Goal: Information Seeking & Learning: Learn about a topic

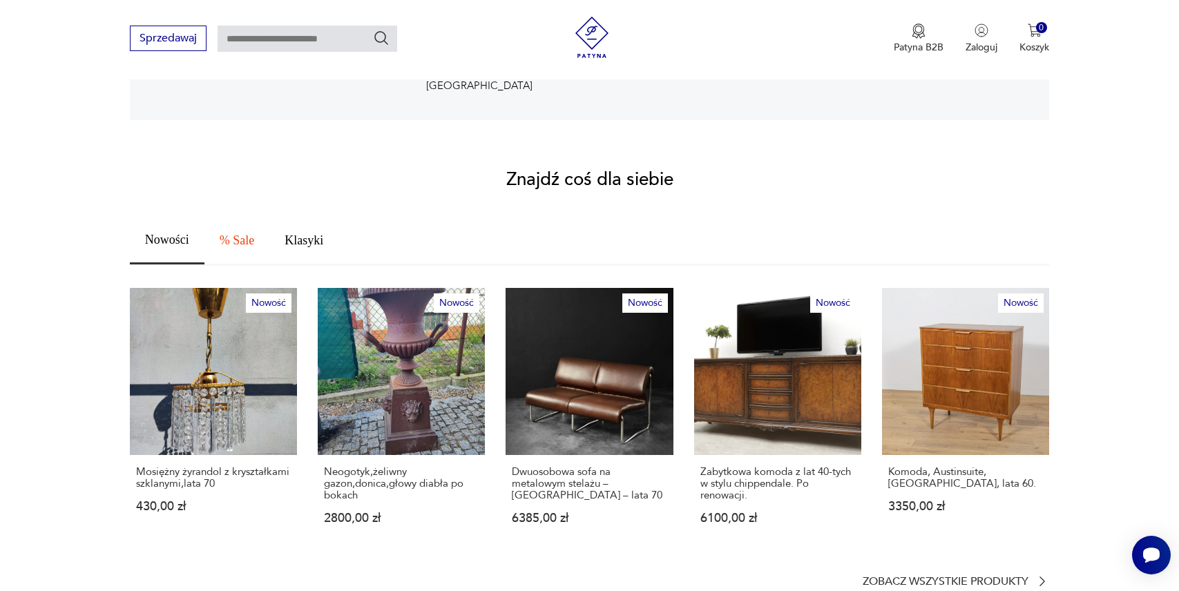
scroll to position [642, 0]
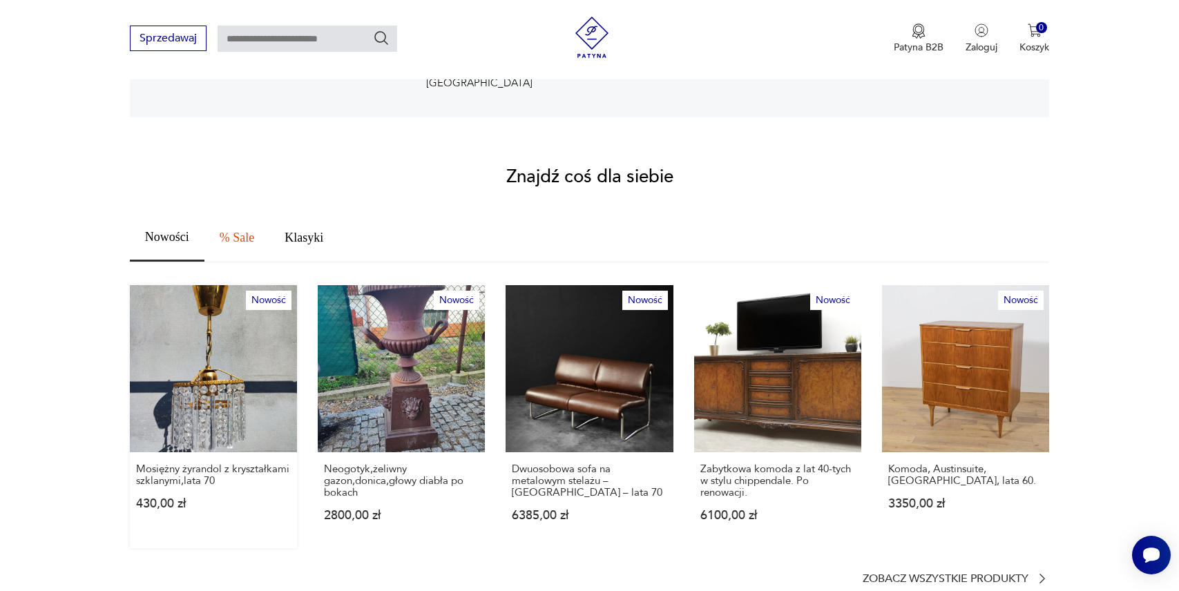
click at [216, 401] on link "Nowość Mosiężny żyrandol z kryształkami szklanymi,lata 70 430,00 zł" at bounding box center [213, 416] width 167 height 263
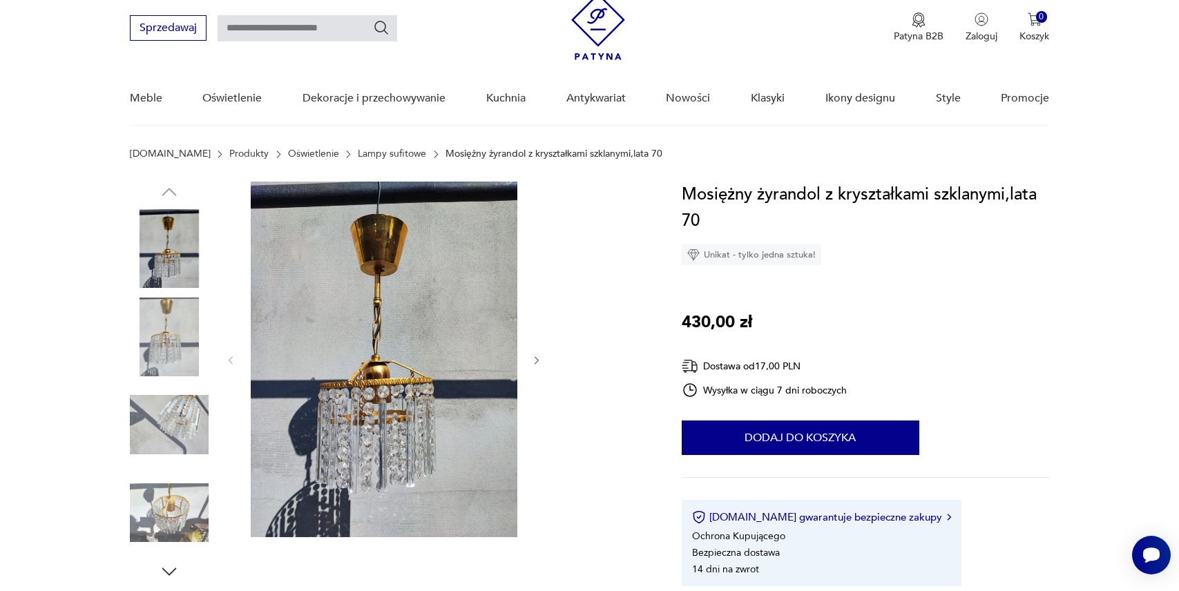
scroll to position [47, 0]
click at [151, 343] on img at bounding box center [169, 336] width 79 height 79
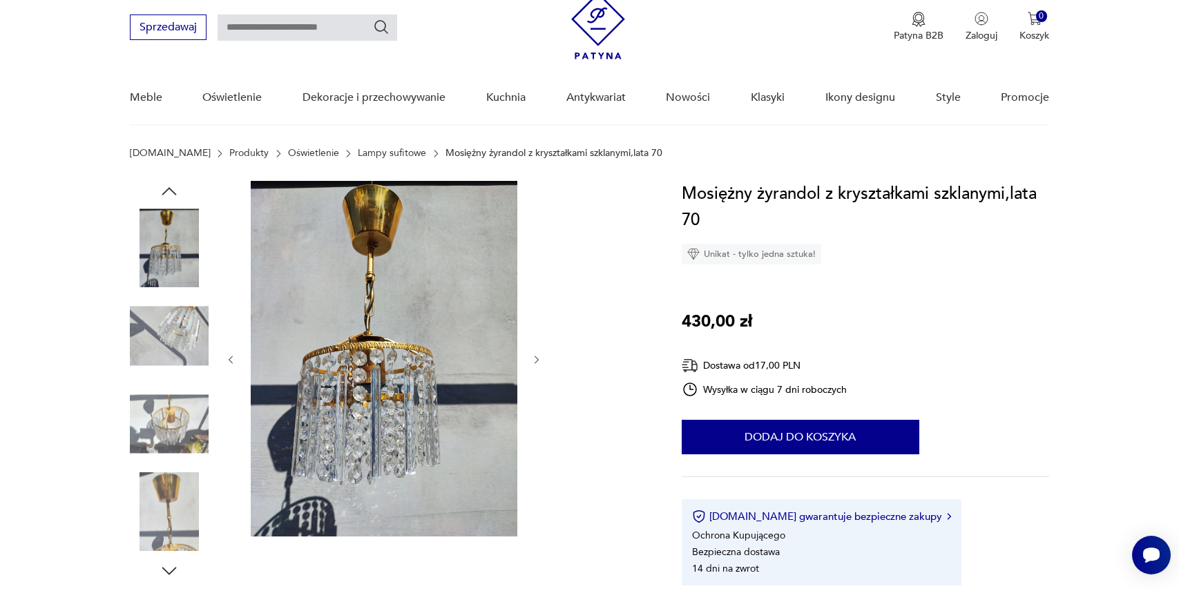
click at [166, 413] on img at bounding box center [169, 424] width 79 height 79
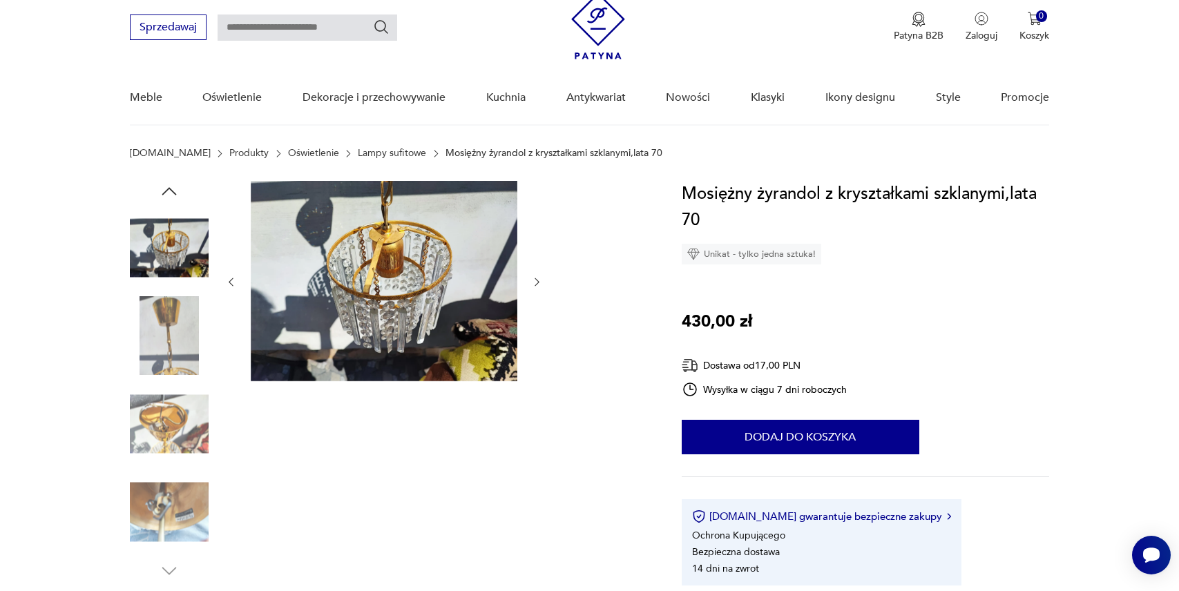
click at [162, 349] on img at bounding box center [169, 336] width 79 height 79
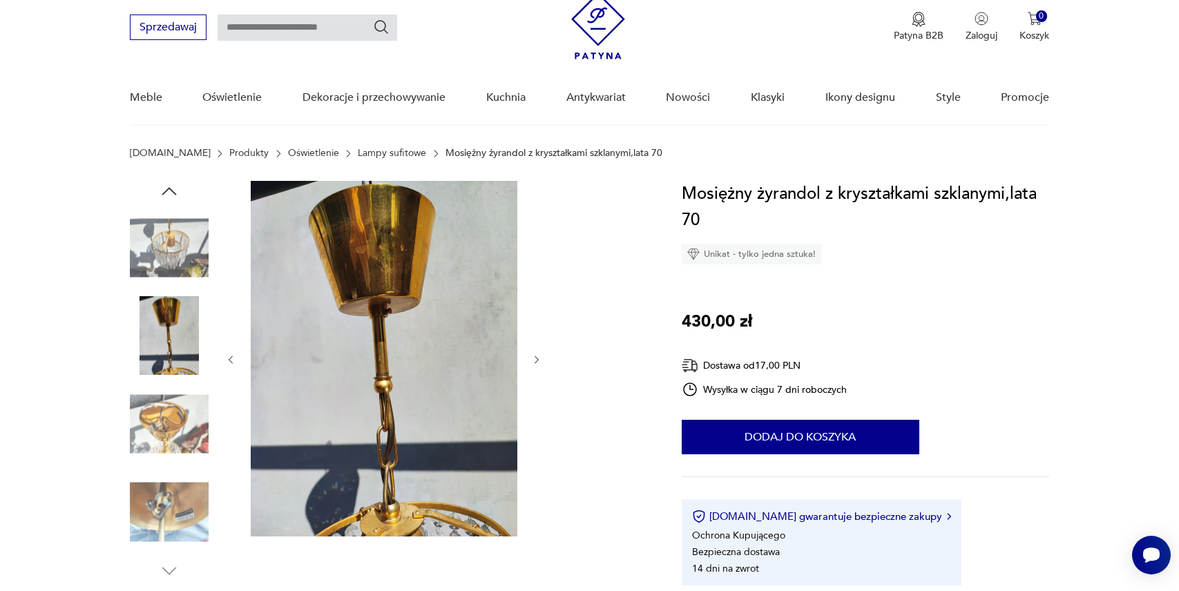
click at [167, 416] on img at bounding box center [169, 424] width 79 height 79
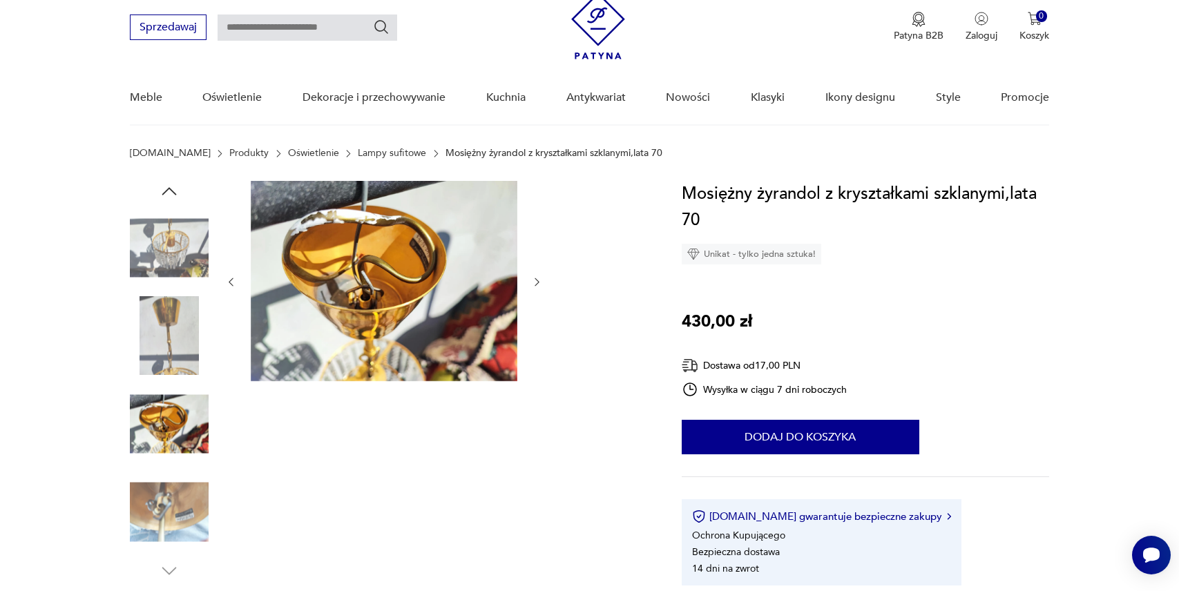
click at [170, 470] on div at bounding box center [169, 381] width 79 height 345
click at [166, 325] on img at bounding box center [169, 336] width 79 height 79
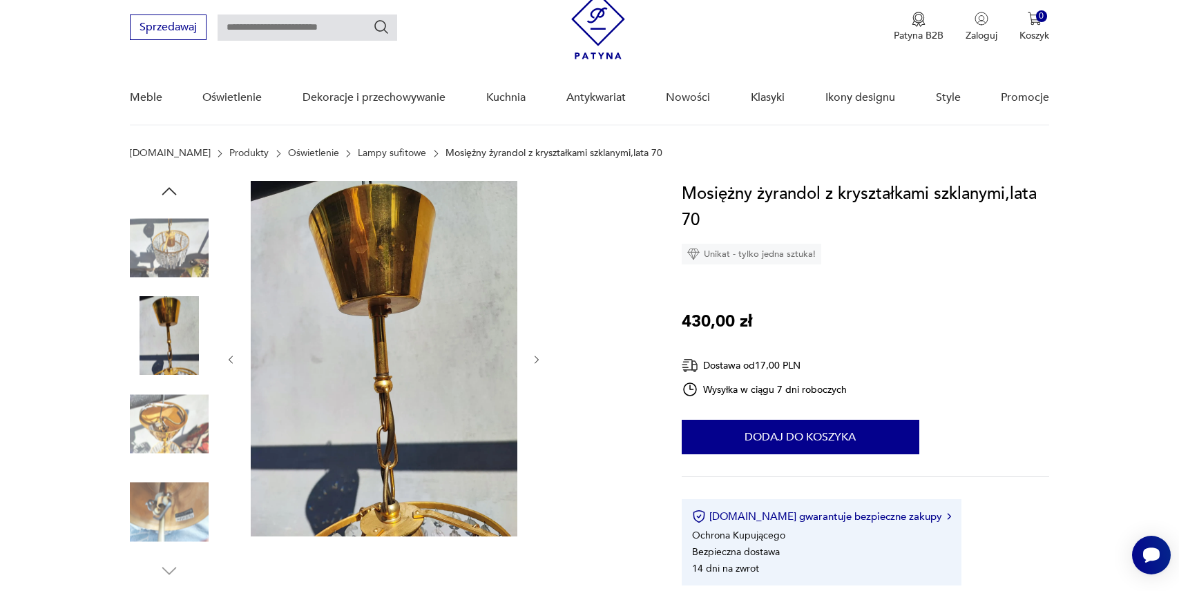
click at [157, 422] on img at bounding box center [169, 424] width 79 height 79
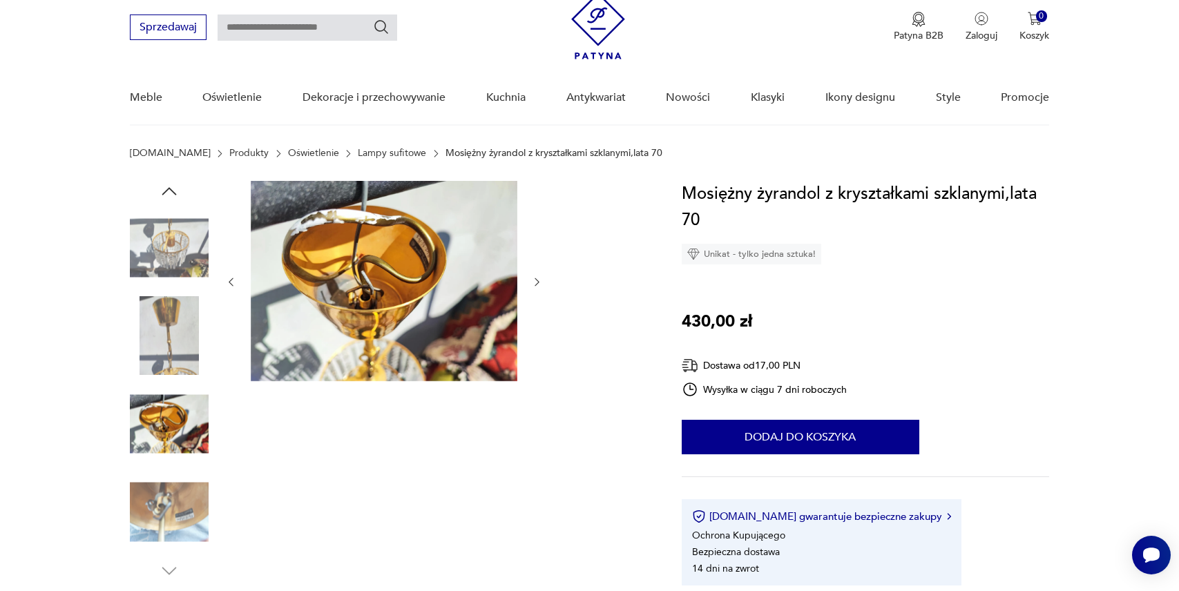
click at [151, 509] on img at bounding box center [169, 512] width 79 height 79
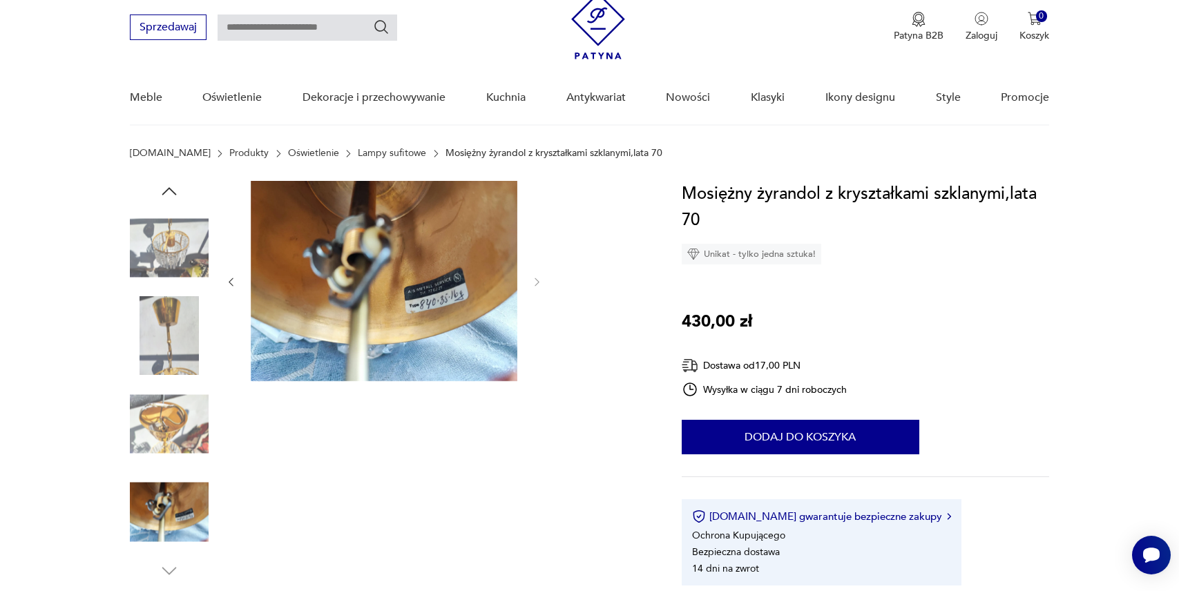
click at [170, 261] on img at bounding box center [169, 248] width 79 height 79
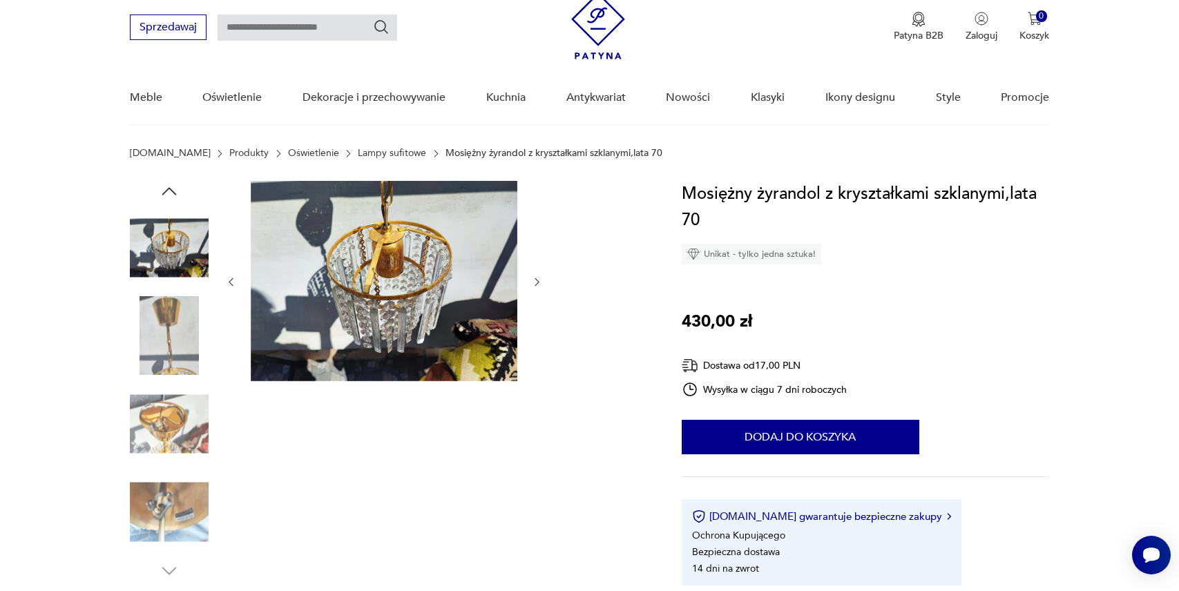
click at [592, 19] on img at bounding box center [598, 25] width 54 height 67
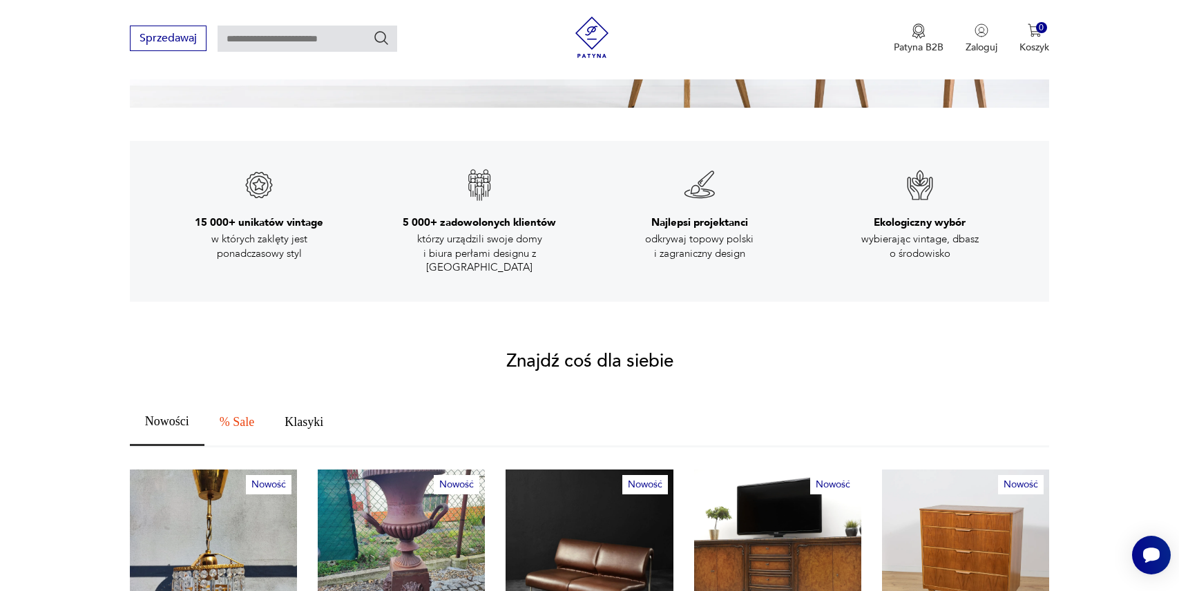
scroll to position [756, 0]
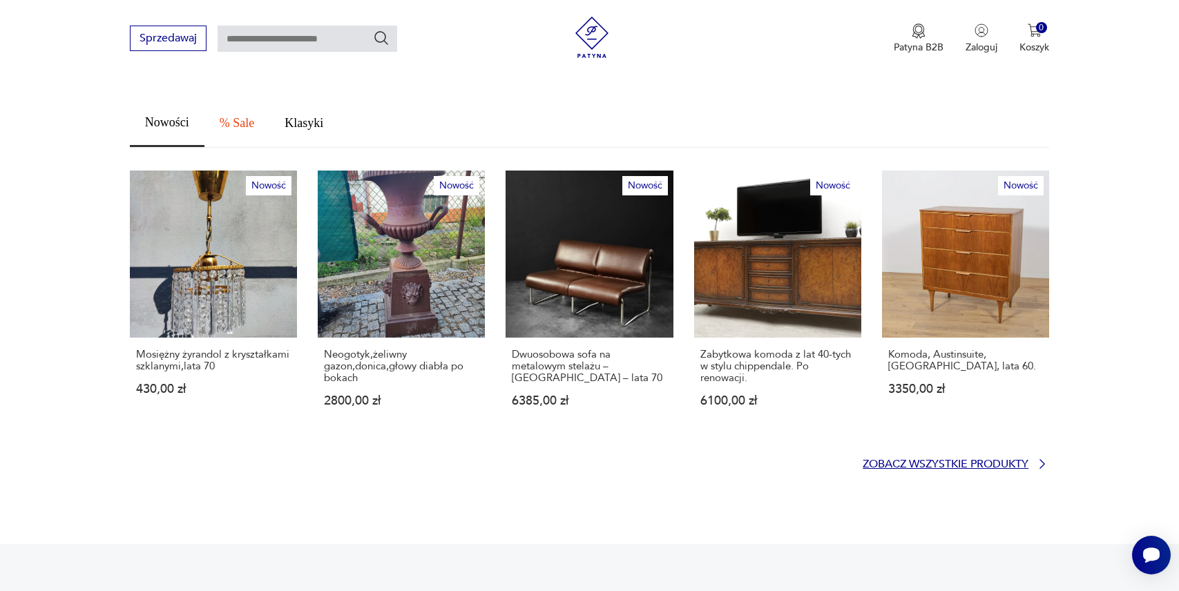
click at [935, 460] on p "Zobacz wszystkie produkty" at bounding box center [946, 464] width 166 height 9
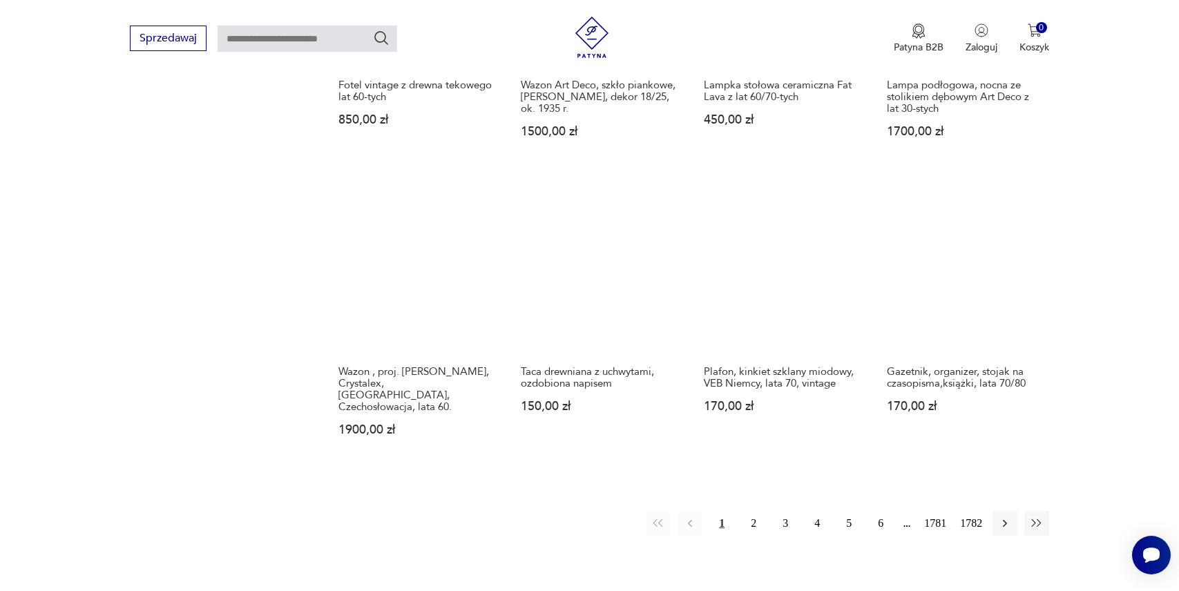
scroll to position [1131, 0]
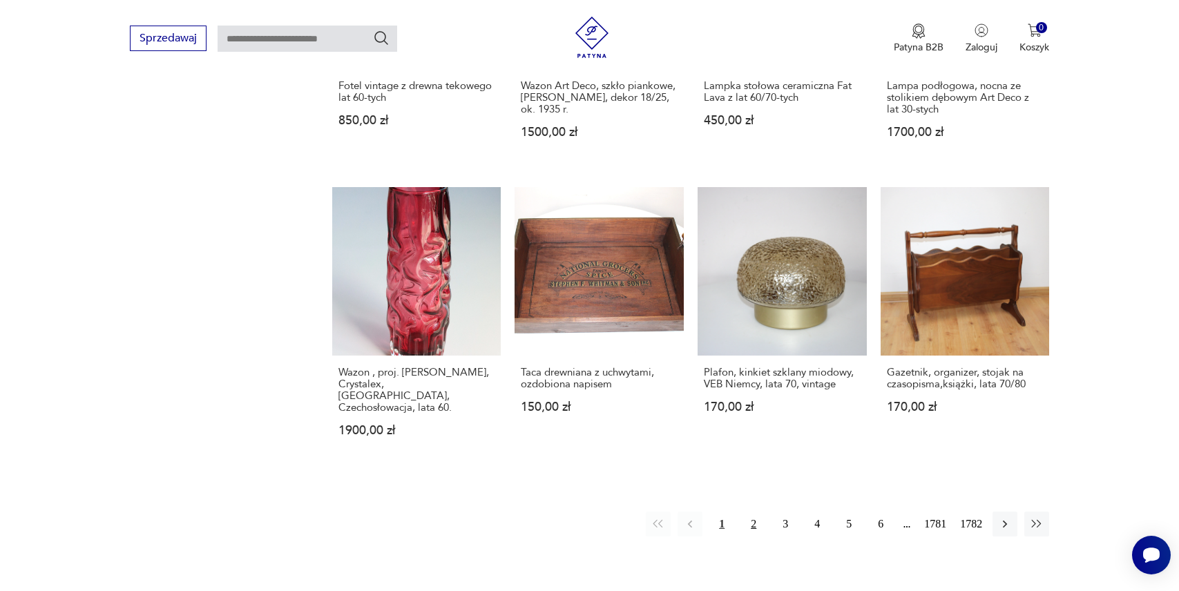
click at [745, 512] on button "2" at bounding box center [753, 524] width 25 height 25
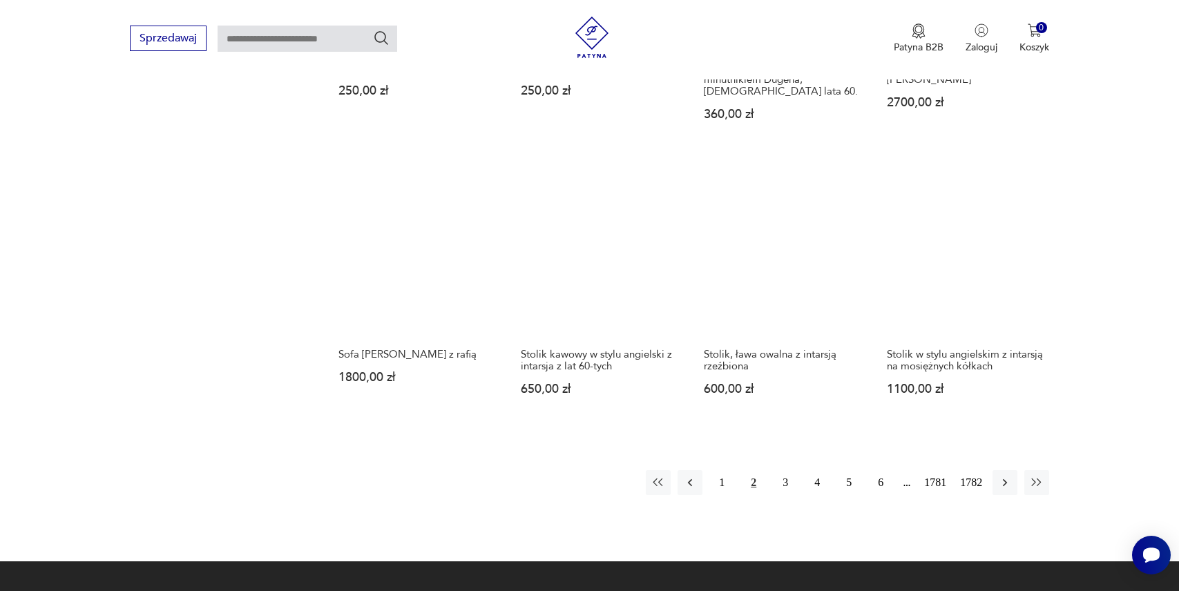
scroll to position [1237, 0]
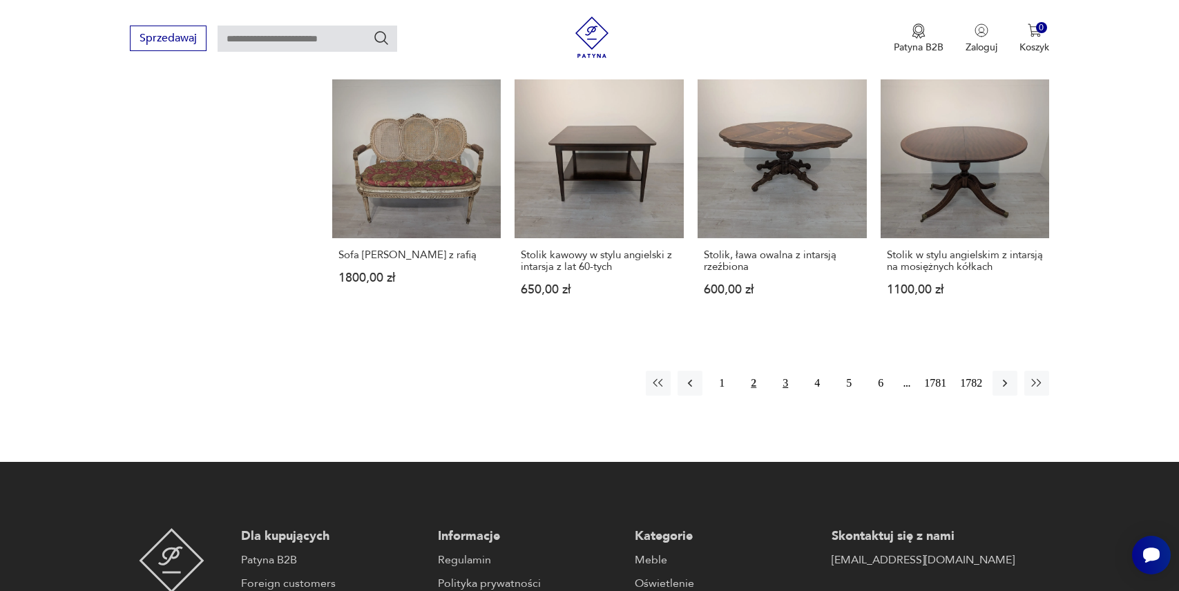
click at [781, 371] on button "3" at bounding box center [785, 383] width 25 height 25
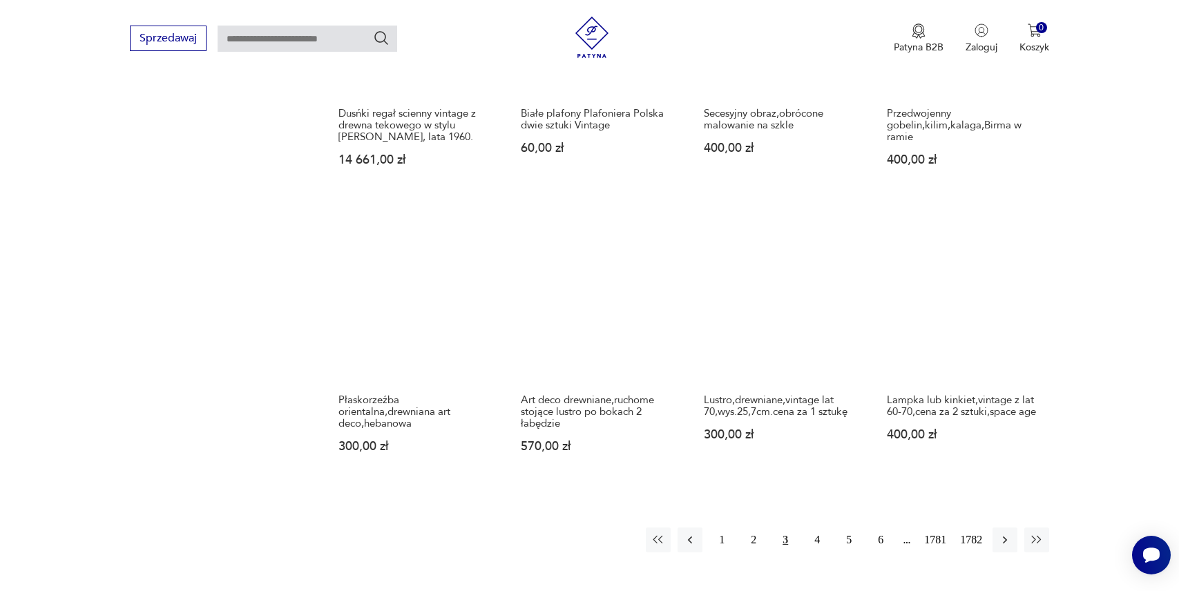
scroll to position [1144, 0]
